Goal: Book appointment/travel/reservation

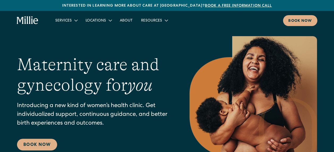
click at [306, 27] on div "Services Maternity Gynecology Classes & Other Support Locations Berkeley South …" at bounding box center [167, 20] width 334 height 19
click at [306, 24] on link "Book now" at bounding box center [300, 20] width 34 height 11
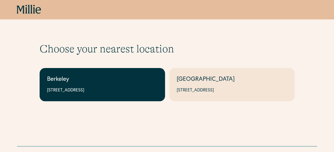
click at [72, 94] on link "Berkeley 2999 Regent St, Suite 524, Berkeley, CA 94705" at bounding box center [103, 84] width 126 height 33
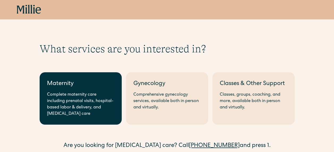
click at [60, 89] on link "Maternity Complete maternity care including prenatal visits, hospital-based lab…" at bounding box center [81, 98] width 82 height 52
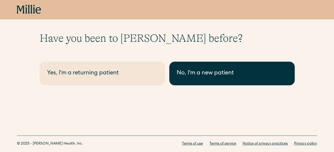
click at [240, 69] on div "No, I'm a new patient" at bounding box center [232, 73] width 111 height 9
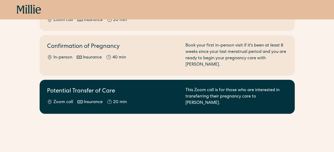
scroll to position [151, 0]
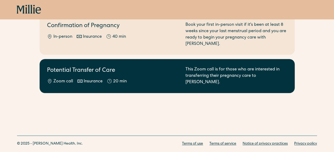
click at [95, 79] on link "Potential Transfer of Care Zoom call Insurance 20 min This Zoom call is for tho…" at bounding box center [167, 76] width 255 height 34
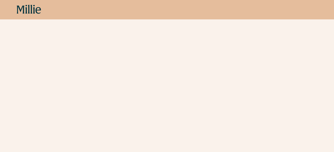
scroll to position [253, 0]
